Goal: Information Seeking & Learning: Learn about a topic

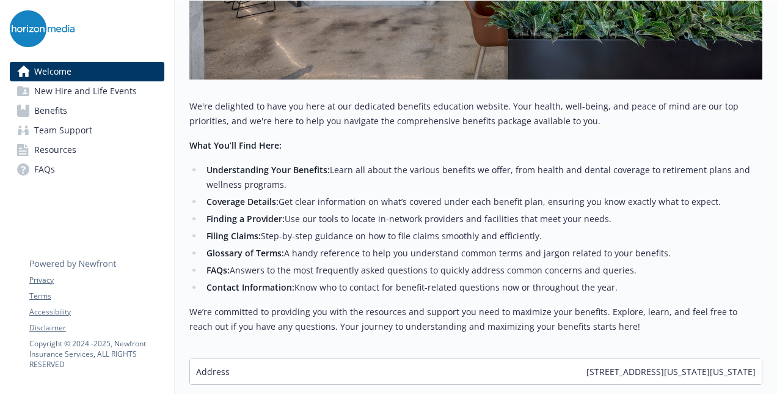
scroll to position [524, 0]
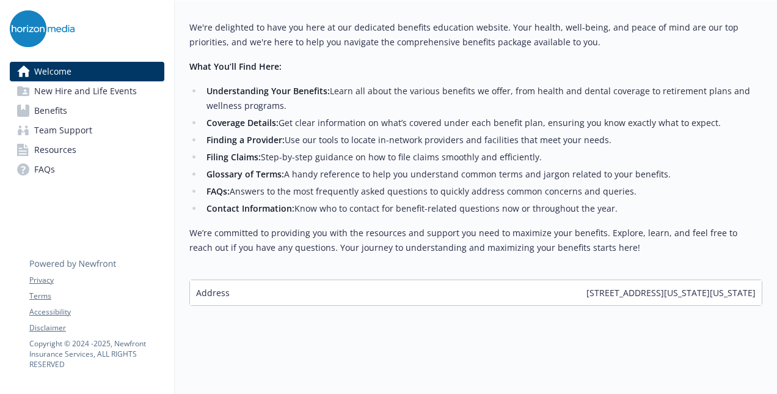
click at [43, 105] on span "Benefits" at bounding box center [50, 111] width 33 height 20
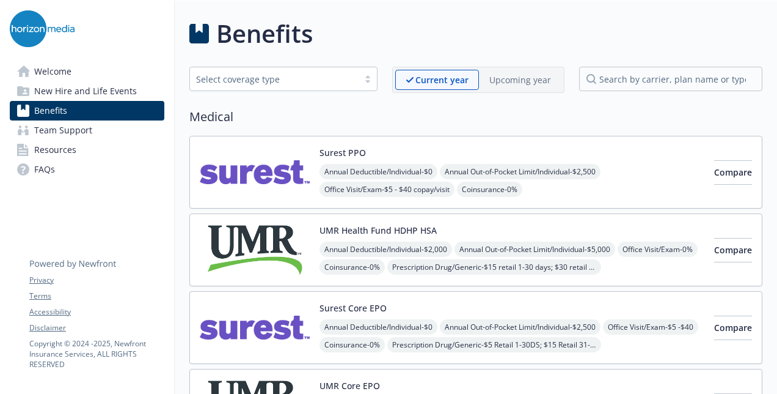
click at [279, 73] on div "Select coverage type" at bounding box center [274, 79] width 156 height 13
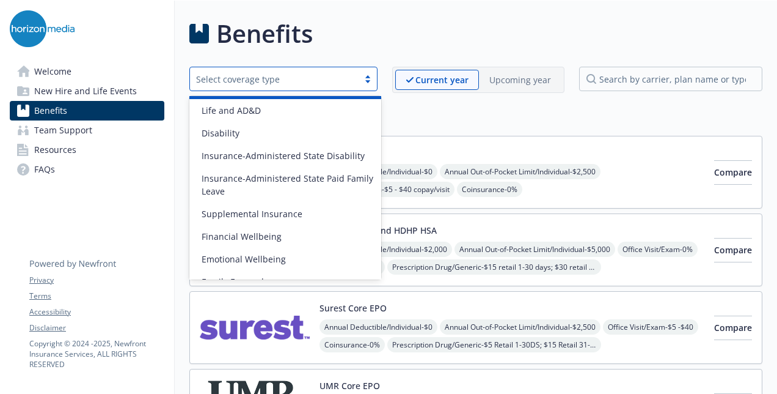
scroll to position [128, 0]
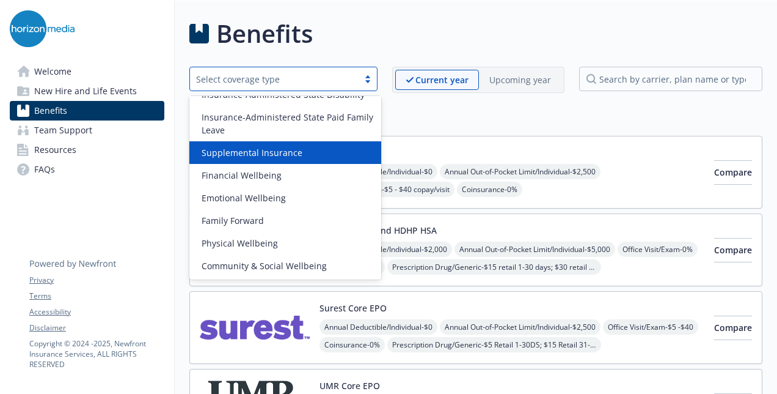
click at [441, 137] on div "Surest PPO Annual Deductible/Individual - $0 Annual Out-of-Pocket Limit/Individ…" at bounding box center [475, 172] width 573 height 73
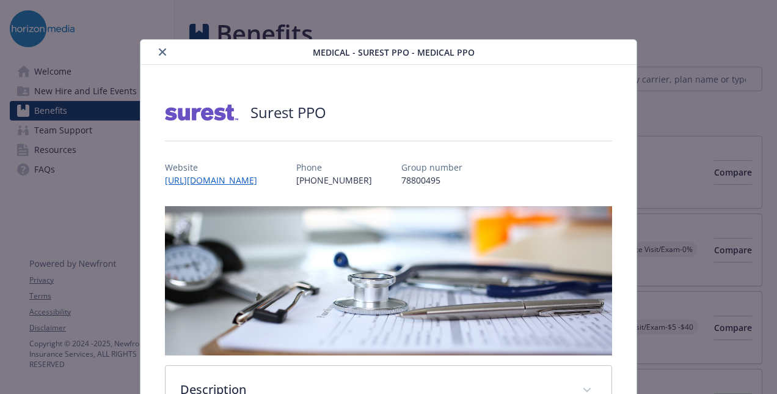
scroll to position [37, 0]
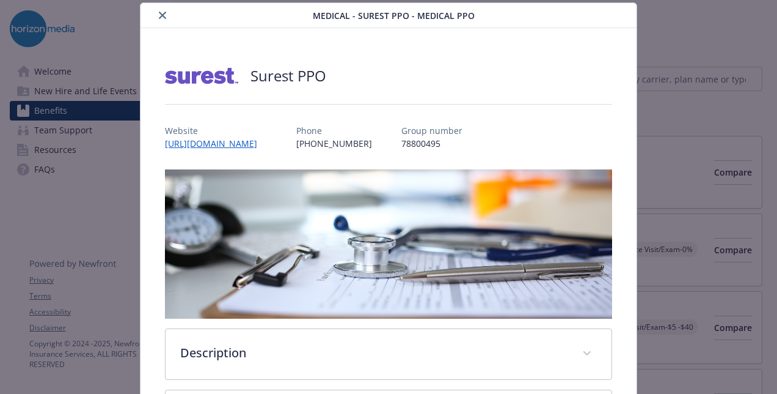
click at [159, 15] on icon "close" at bounding box center [162, 15] width 7 height 7
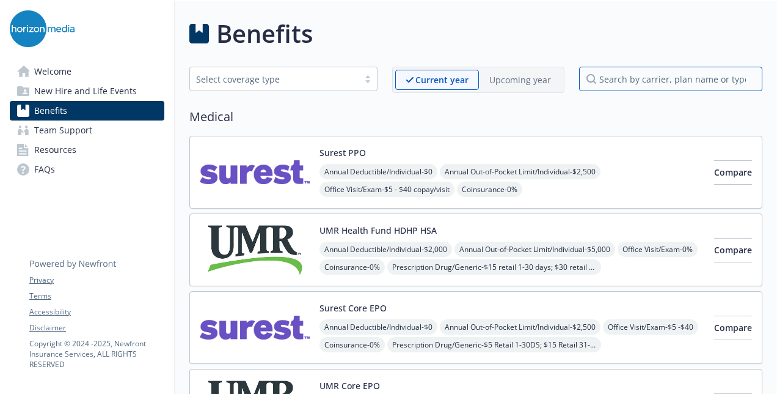
click at [622, 77] on input "search by carrier, plan name or type" at bounding box center [670, 79] width 183 height 24
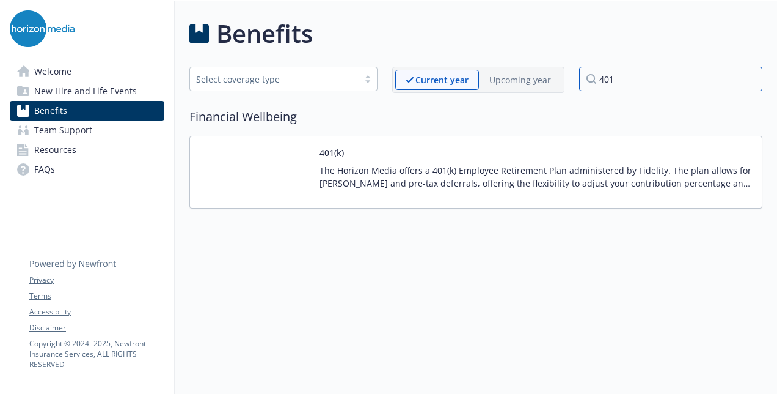
type input "401"
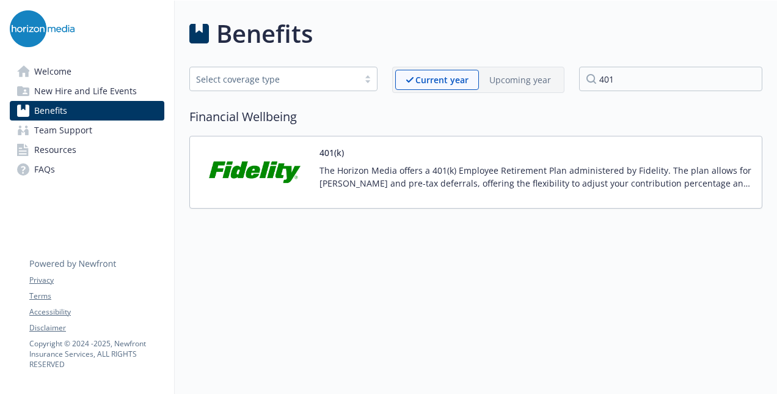
click at [354, 166] on p "The Horizon Media offers a 401(k) Employee Retirement Plan administered by Fide…" at bounding box center [536, 177] width 433 height 26
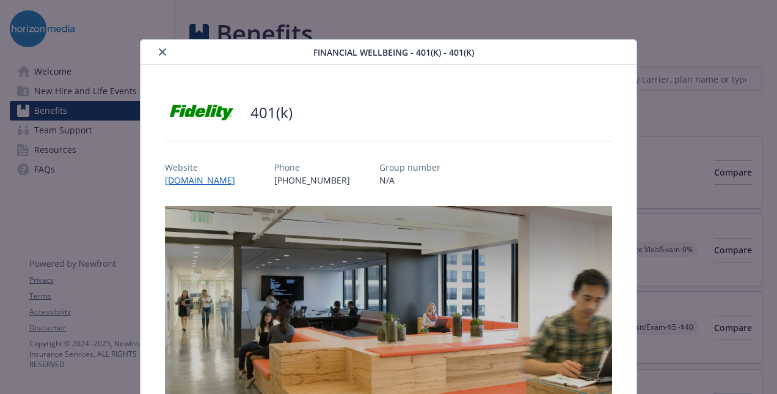
scroll to position [20, 0]
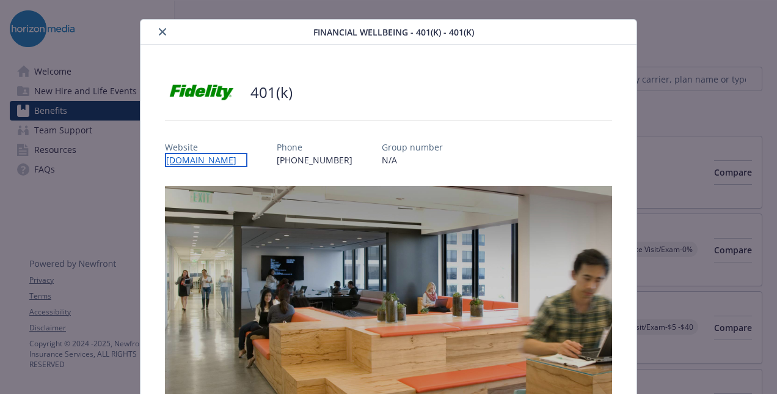
click at [187, 161] on link "[DOMAIN_NAME]" at bounding box center [206, 160] width 82 height 14
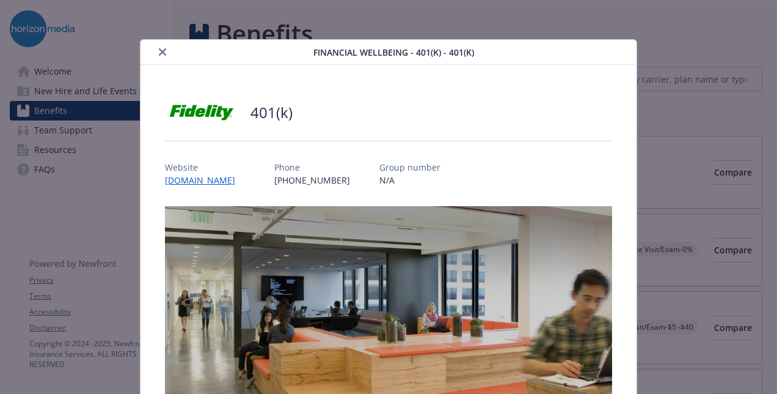
scroll to position [37, 0]
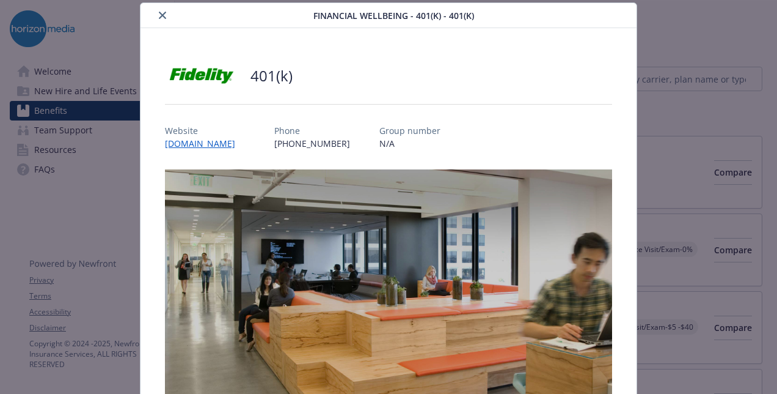
click at [160, 21] on button "close" at bounding box center [162, 15] width 15 height 15
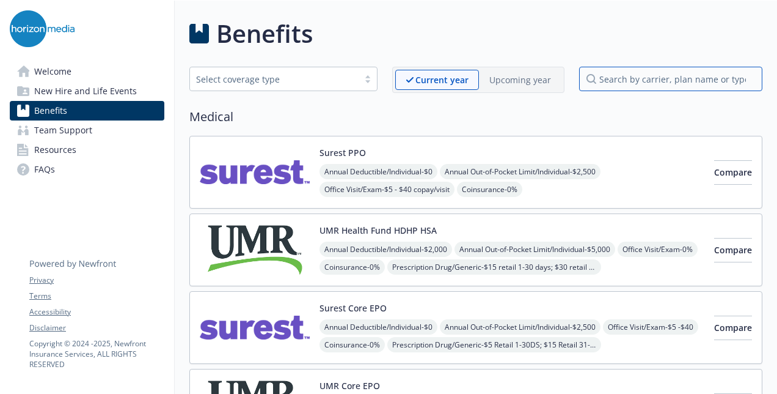
click at [602, 87] on input "search by carrier, plan name or type" at bounding box center [670, 79] width 183 height 24
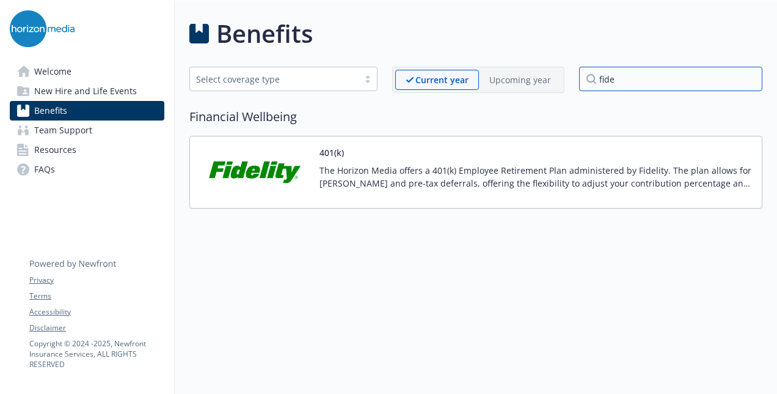
type input "fide"
click at [535, 167] on p "The Horizon Media offers a 401(k) Employee Retirement Plan administered by Fide…" at bounding box center [536, 177] width 433 height 26
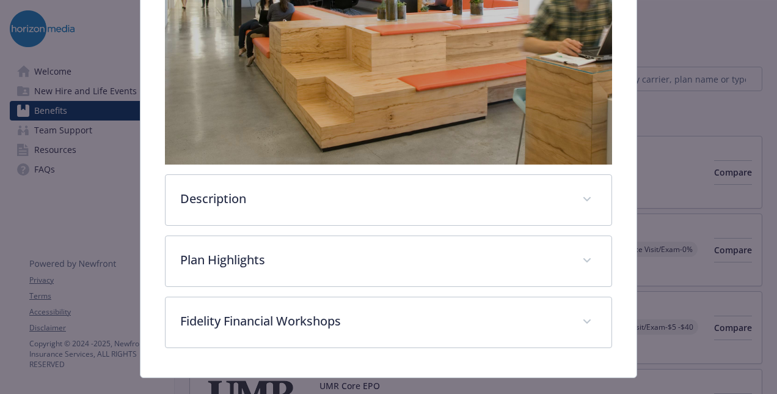
scroll to position [339, 0]
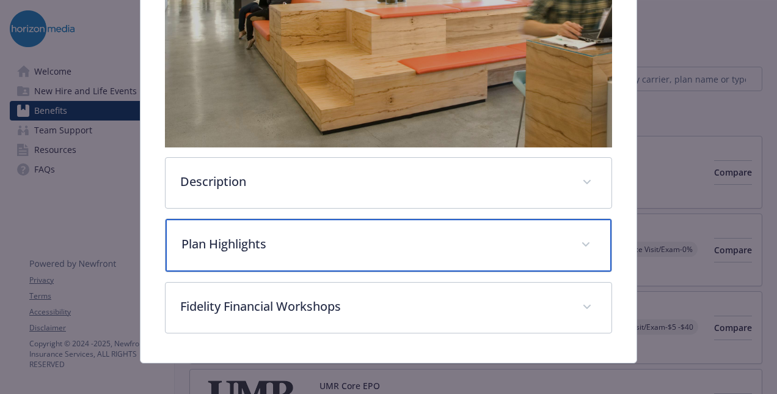
click at [247, 235] on p "Plan Highlights" at bounding box center [373, 244] width 385 height 18
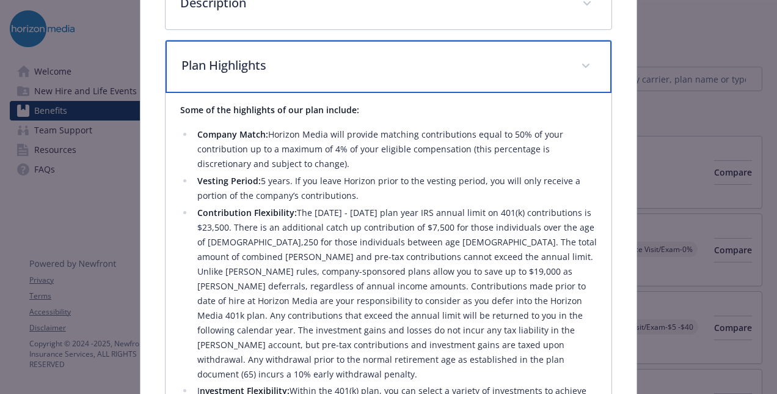
scroll to position [518, 0]
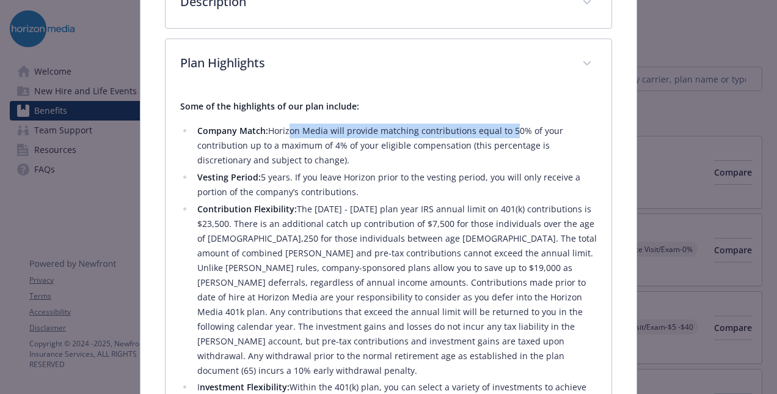
drag, startPoint x: 285, startPoint y: 128, endPoint x: 506, endPoint y: 126, distance: 221.2
click at [506, 126] on li "Company Match: Horizon Media will provide matching contributions equal to 50% o…" at bounding box center [395, 145] width 403 height 44
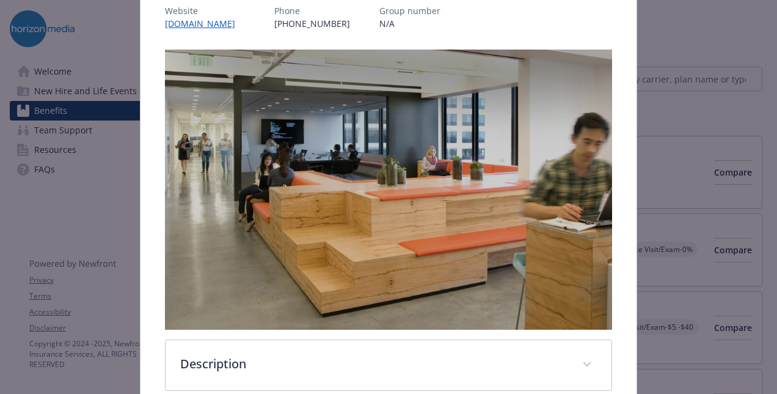
scroll to position [0, 0]
